Goal: Task Accomplishment & Management: Manage account settings

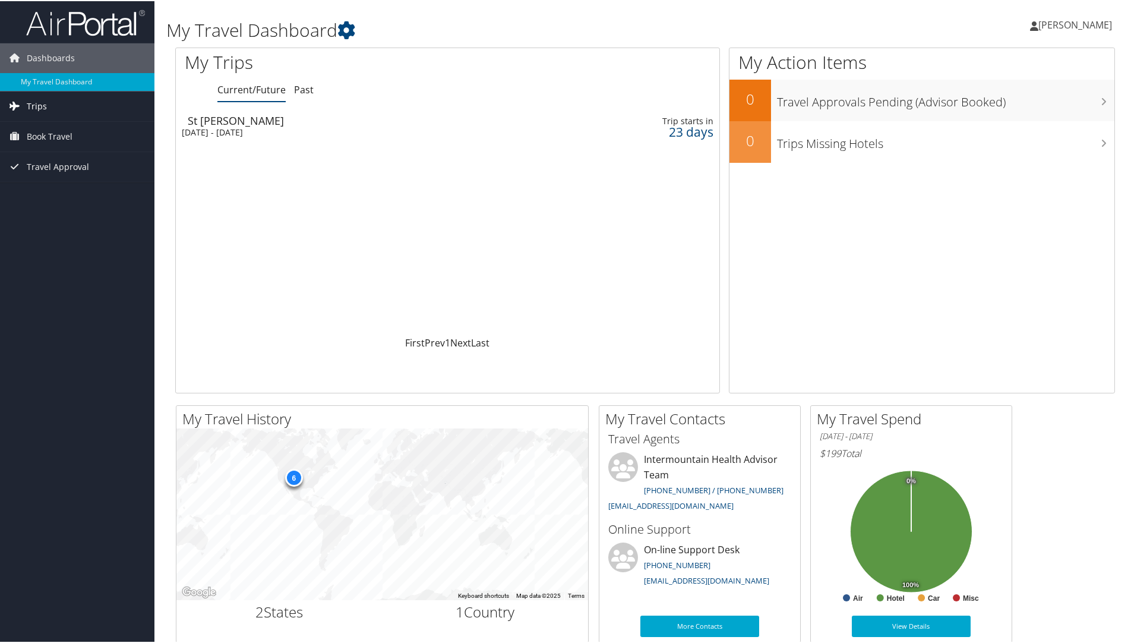
click at [49, 111] on link "Trips" at bounding box center [77, 105] width 154 height 30
click at [36, 111] on span "Trips" at bounding box center [37, 105] width 20 height 30
click at [65, 128] on link "Current/Future Trips" at bounding box center [77, 129] width 154 height 18
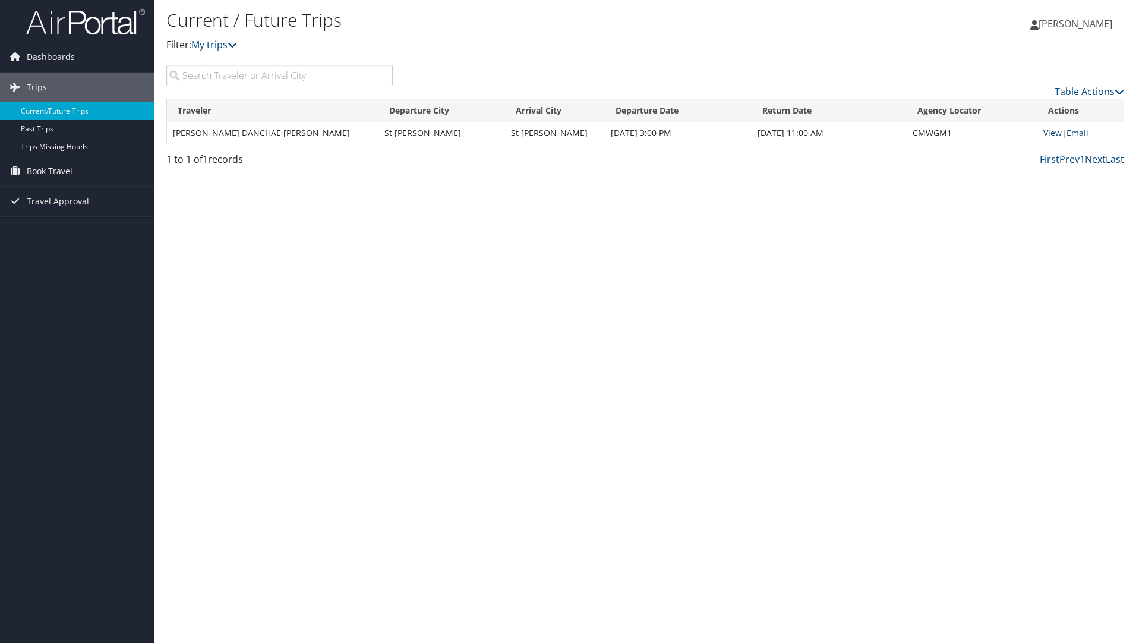
click at [1047, 132] on link "View" at bounding box center [1052, 132] width 18 height 11
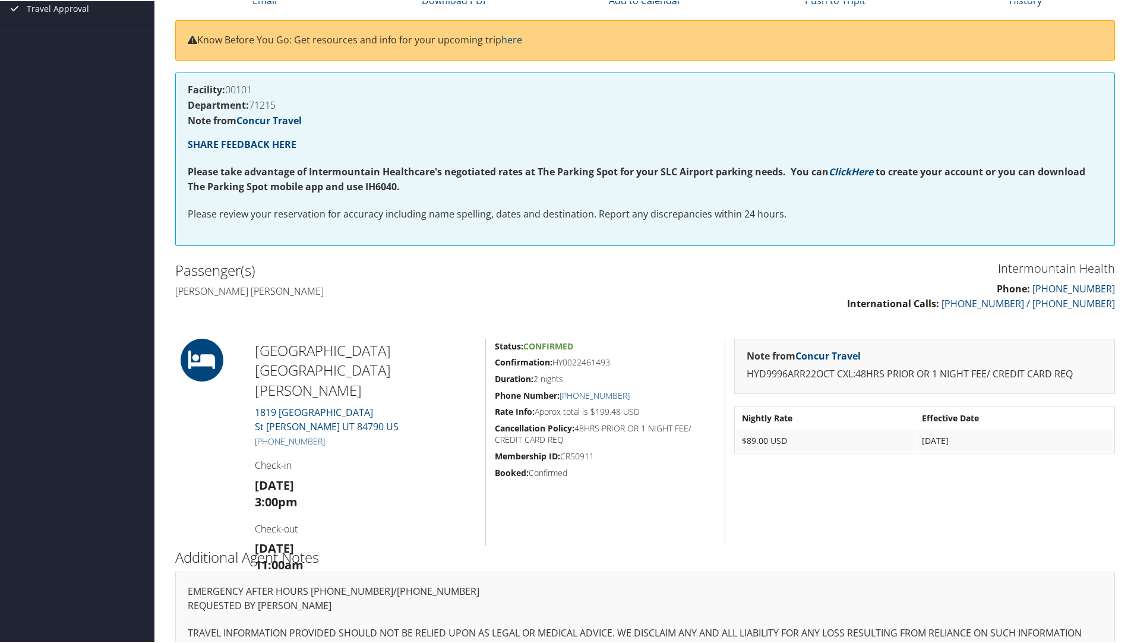
scroll to position [162, 0]
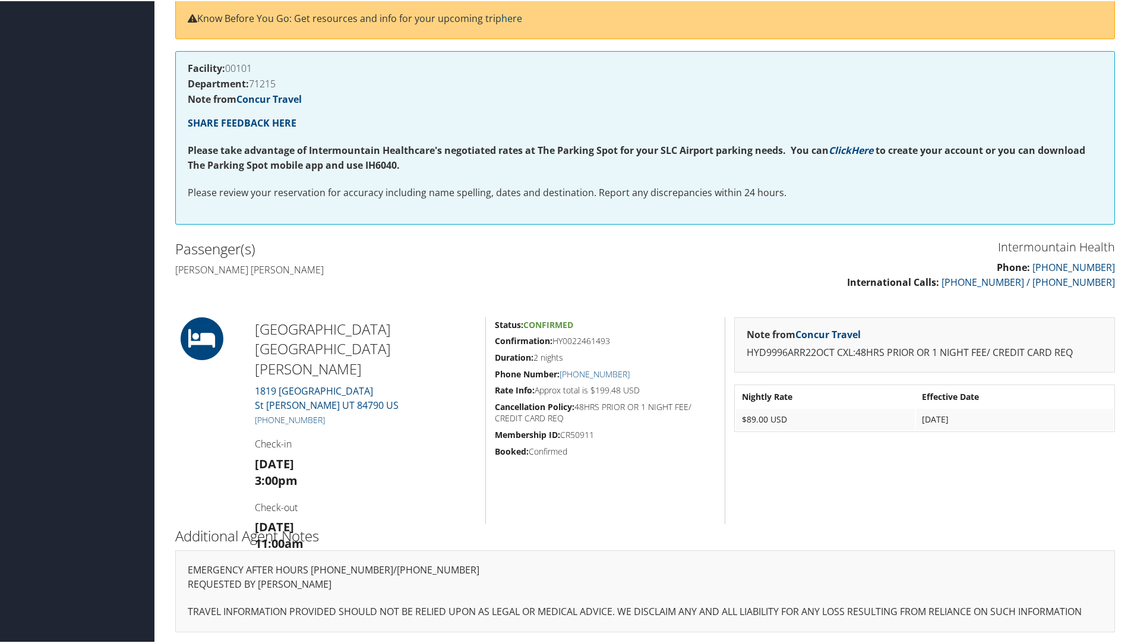
click at [108, 34] on div "Dashboards My Travel Dashboard Trips Current/Future Trips Past Trips Trips Miss…" at bounding box center [568, 240] width 1136 height 805
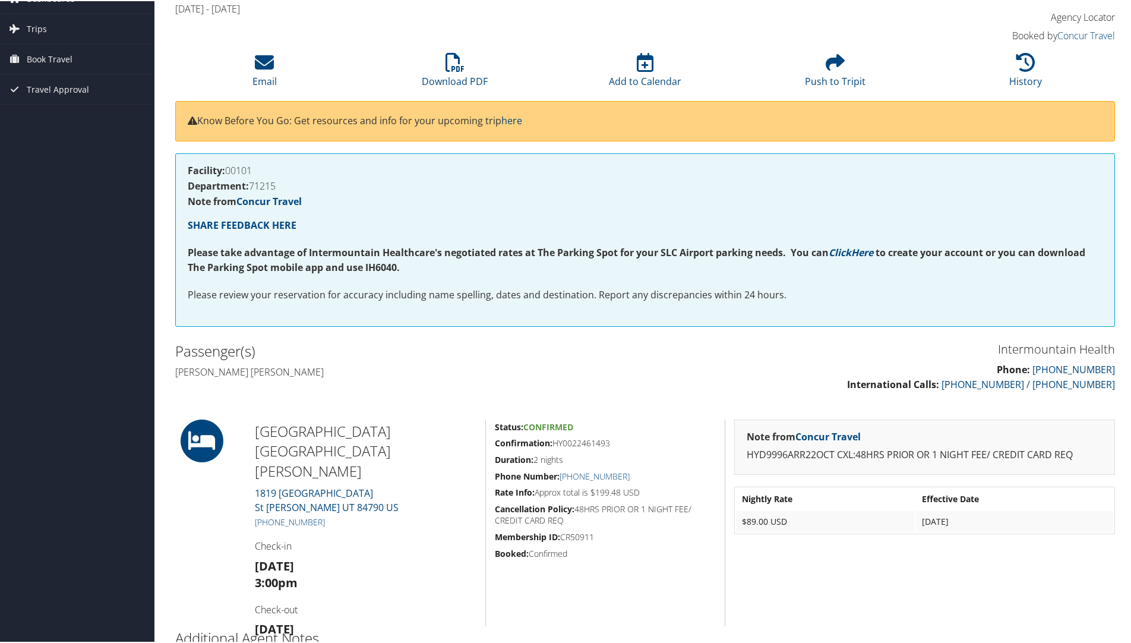
scroll to position [0, 0]
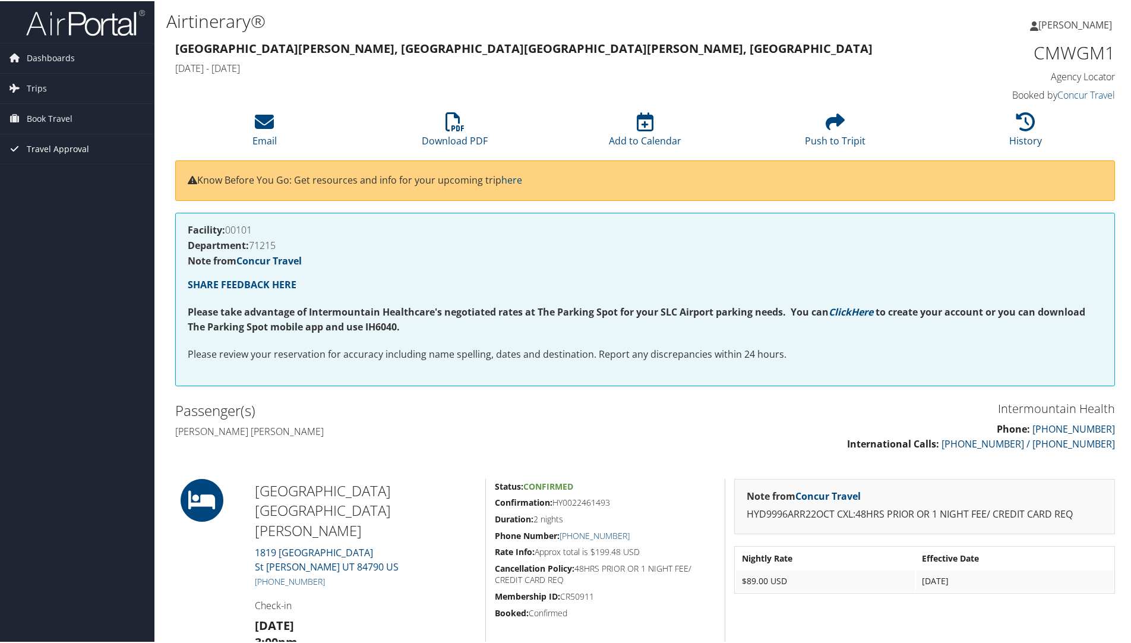
click at [43, 153] on span "Travel Approval" at bounding box center [58, 148] width 62 height 30
click at [40, 169] on link "Pending Trip Approvals" at bounding box center [77, 172] width 154 height 18
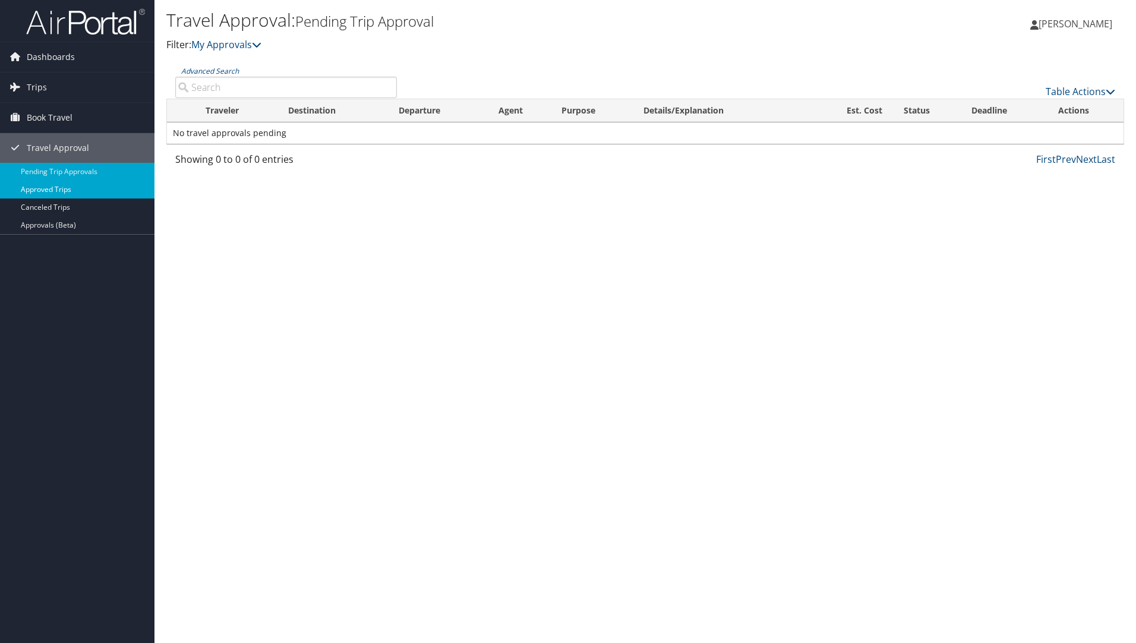
click at [40, 191] on link "Approved Trips" at bounding box center [77, 190] width 154 height 18
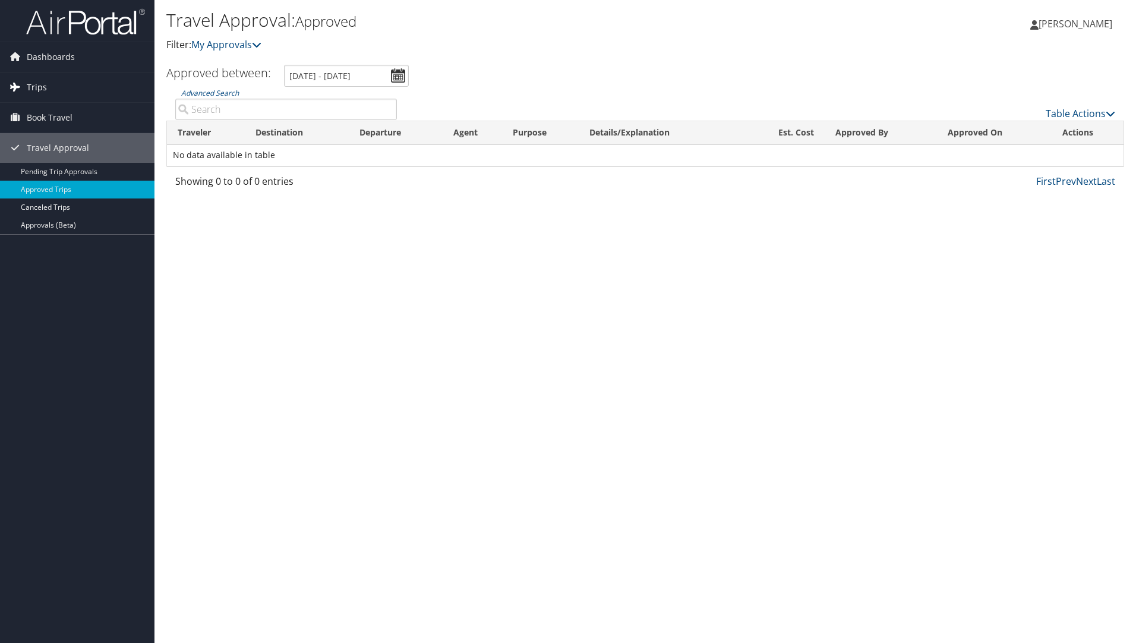
click at [34, 83] on span "Trips" at bounding box center [37, 87] width 20 height 30
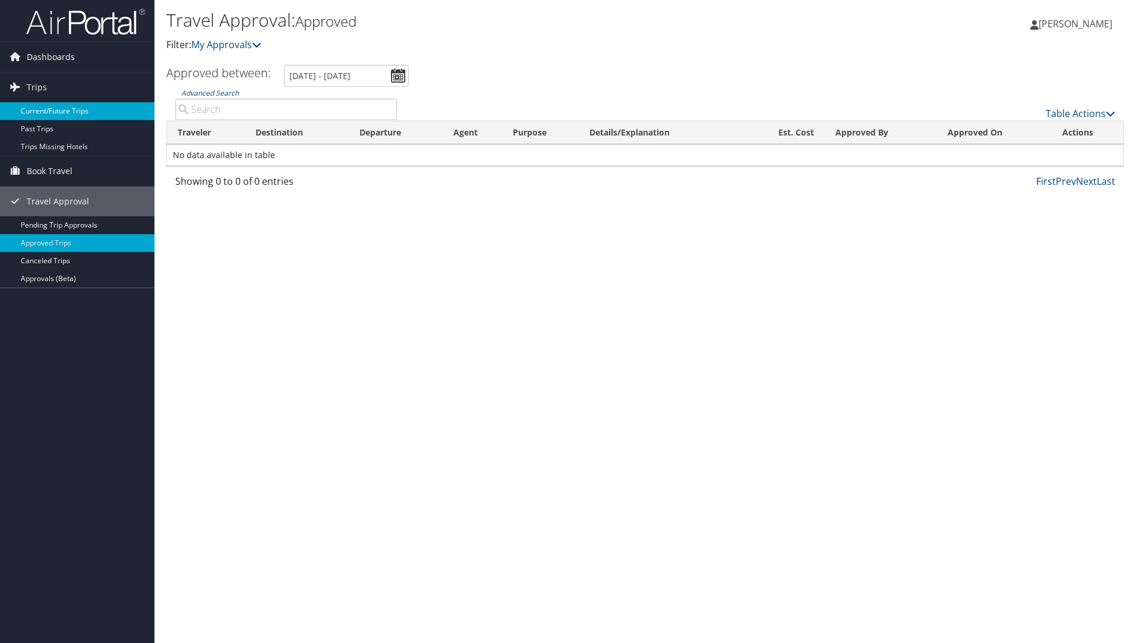
click at [35, 113] on link "Current/Future Trips" at bounding box center [77, 111] width 154 height 18
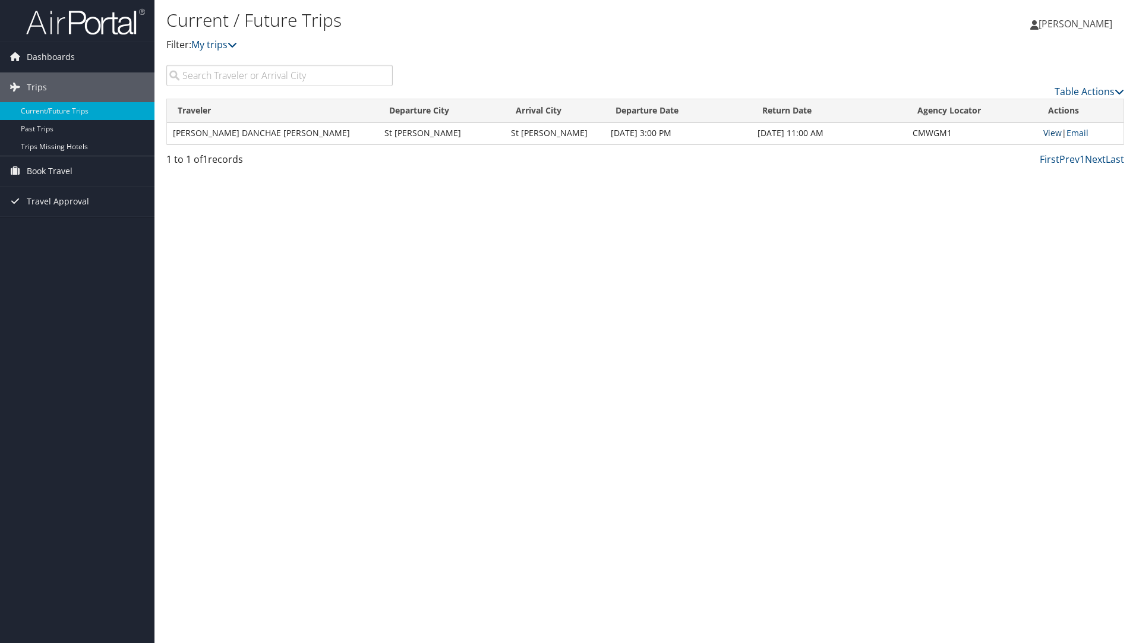
click at [1048, 134] on link "View" at bounding box center [1052, 132] width 18 height 11
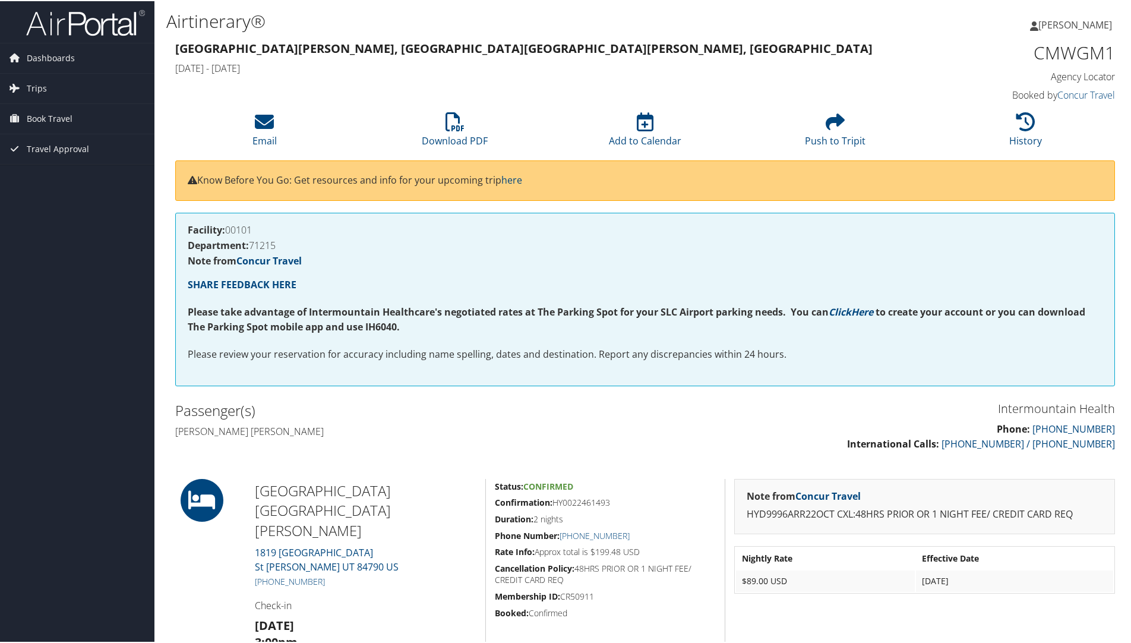
click at [471, 37] on div "[GEOGRAPHIC_DATA][PERSON_NAME], [GEOGRAPHIC_DATA][PERSON_NAME], [GEOGRAPHIC_DAT…" at bounding box center [525, 58] width 718 height 42
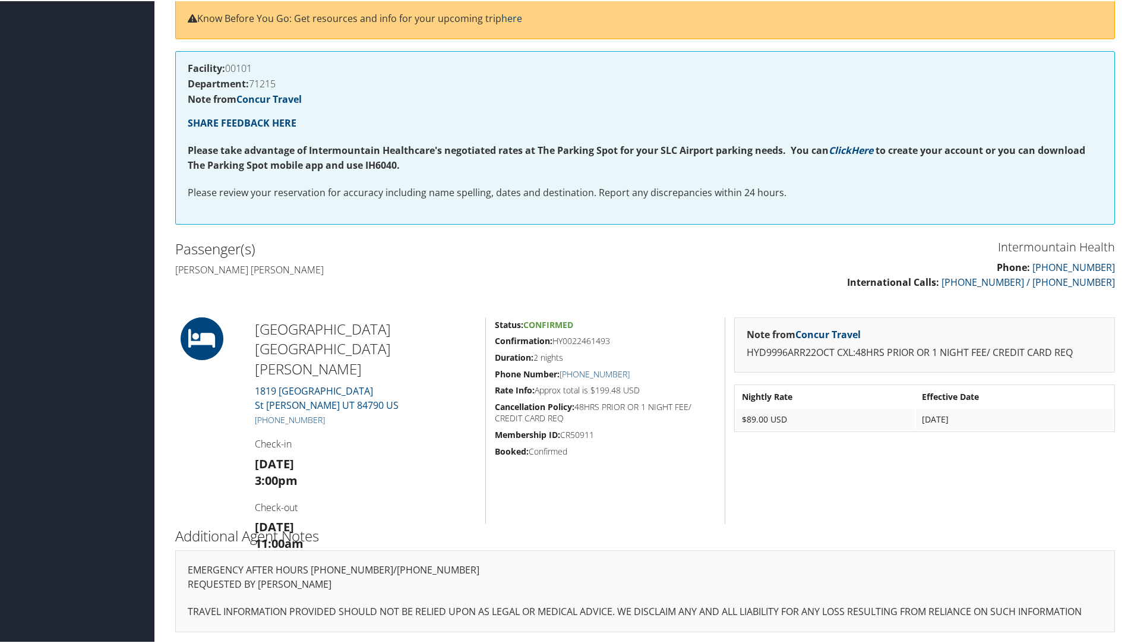
scroll to position [102, 0]
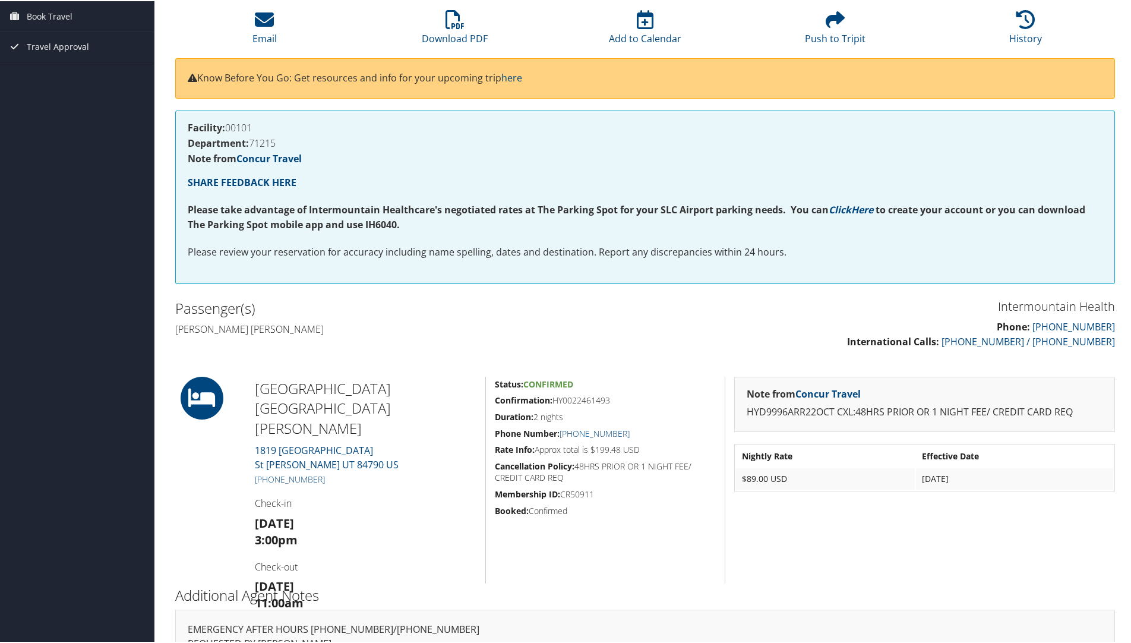
click at [20, 84] on div "Dashboards My Travel Dashboard Trips Current/Future Trips Past Trips Trips Miss…" at bounding box center [568, 300] width 1136 height 805
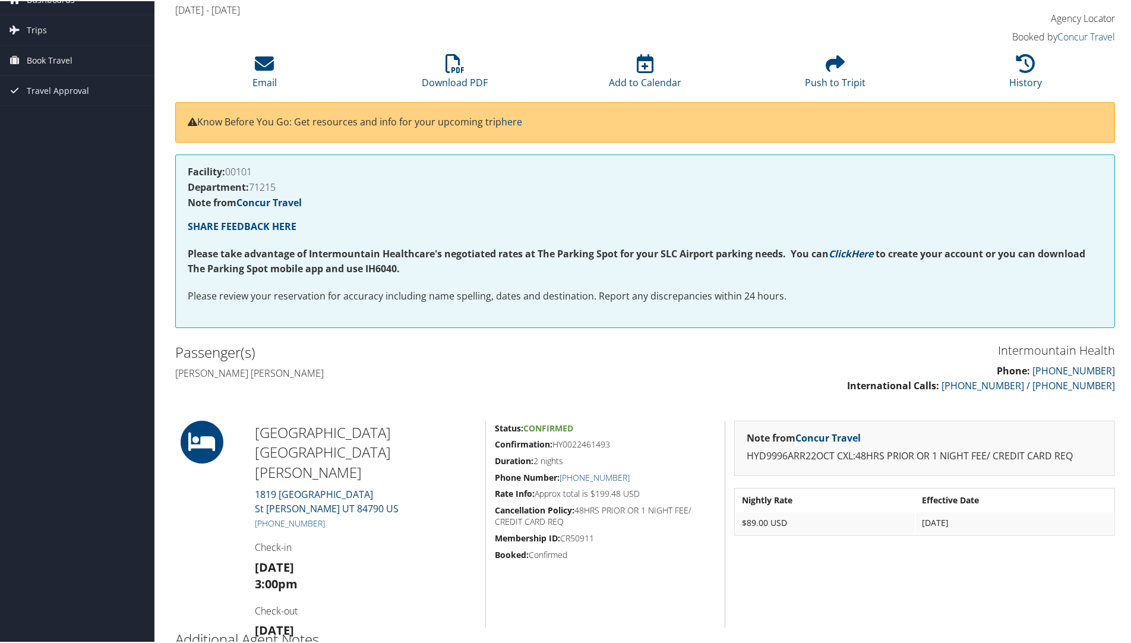
scroll to position [0, 0]
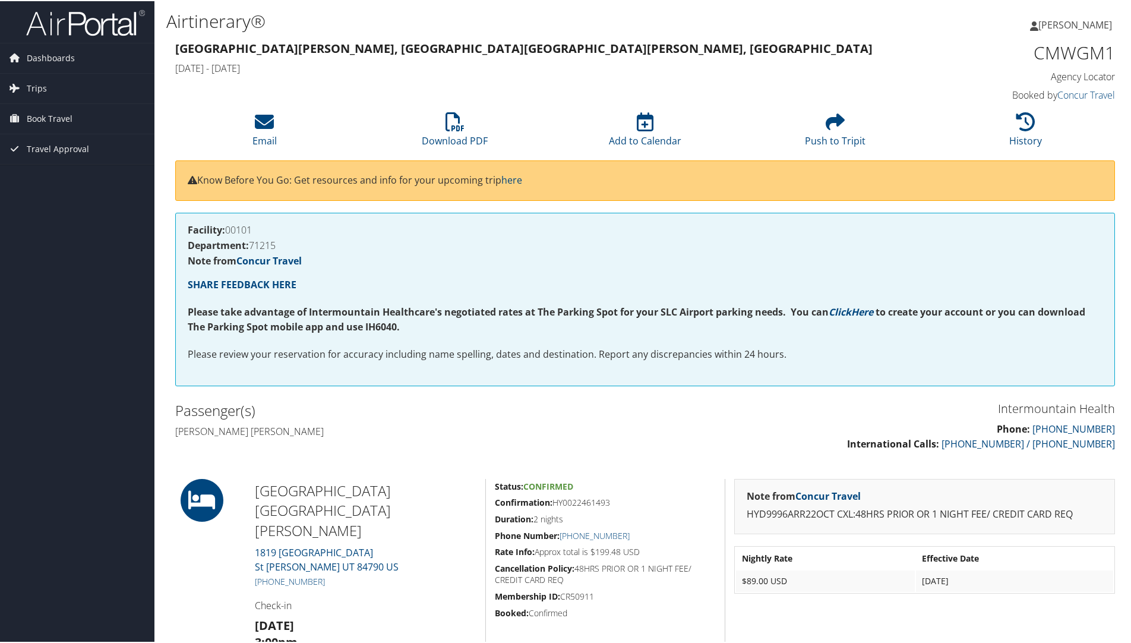
click at [458, 29] on h1 "Airtinerary®" at bounding box center [485, 20] width 639 height 25
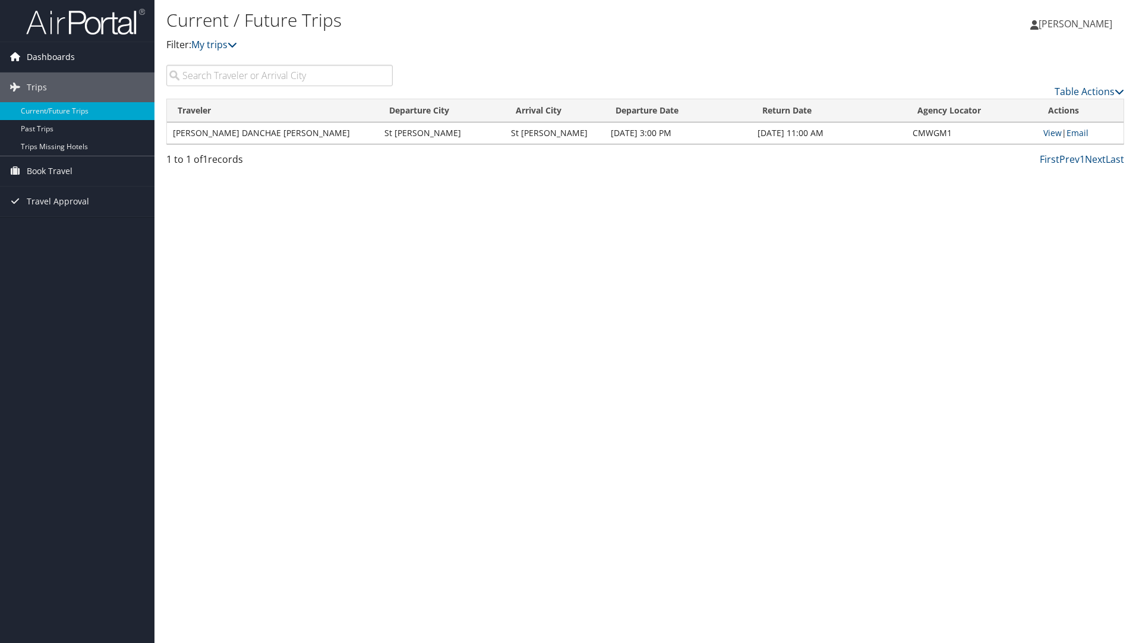
click at [39, 63] on span "Dashboards" at bounding box center [51, 57] width 48 height 30
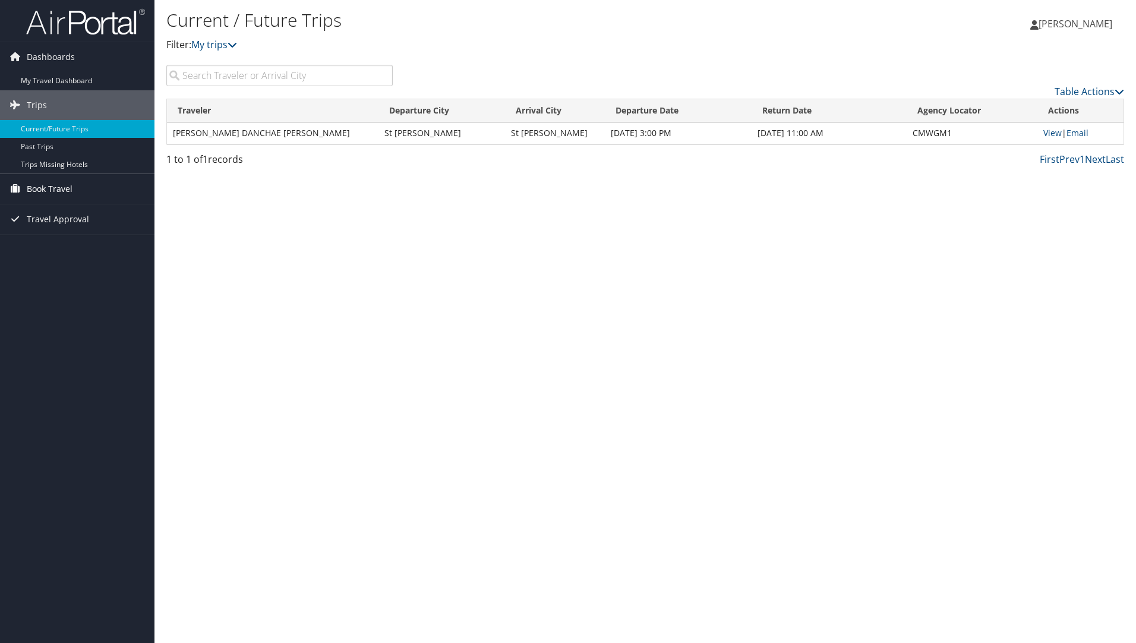
click at [42, 188] on span "Book Travel" at bounding box center [50, 189] width 46 height 30
click at [53, 249] on link "Book/Manage Online Trips" at bounding box center [77, 248] width 154 height 18
click at [54, 244] on link "Book/Manage Online Trips" at bounding box center [77, 248] width 154 height 18
